Goal: Information Seeking & Learning: Learn about a topic

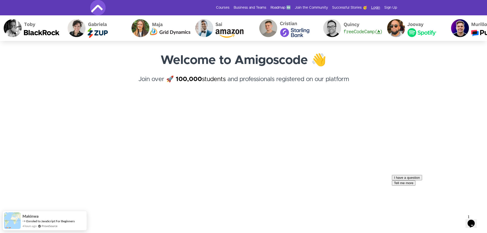
click at [375, 7] on link "Login" at bounding box center [376, 7] width 9 height 5
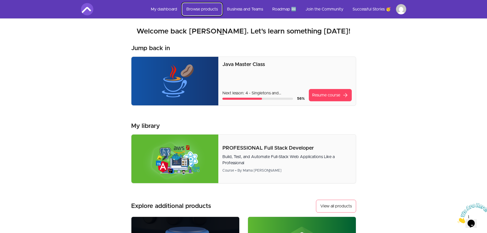
click at [198, 11] on link "Browse products" at bounding box center [202, 9] width 40 height 12
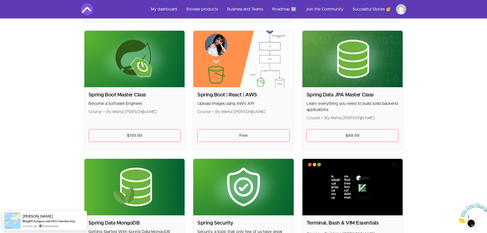
scroll to position [1249, 0]
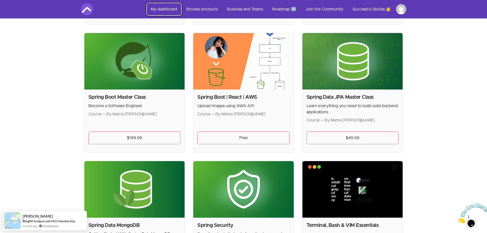
click at [169, 10] on link "My dashboard" at bounding box center [164, 9] width 35 height 12
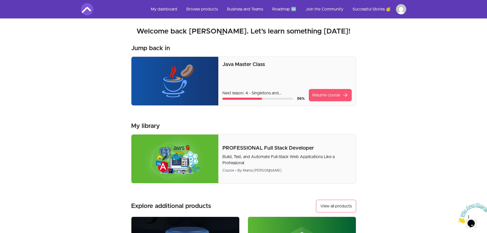
click at [336, 94] on link "Resume course arrow_forward" at bounding box center [330, 95] width 43 height 12
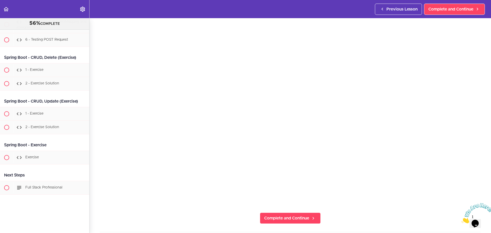
scroll to position [6025, 0]
